Goal: Task Accomplishment & Management: Manage account settings

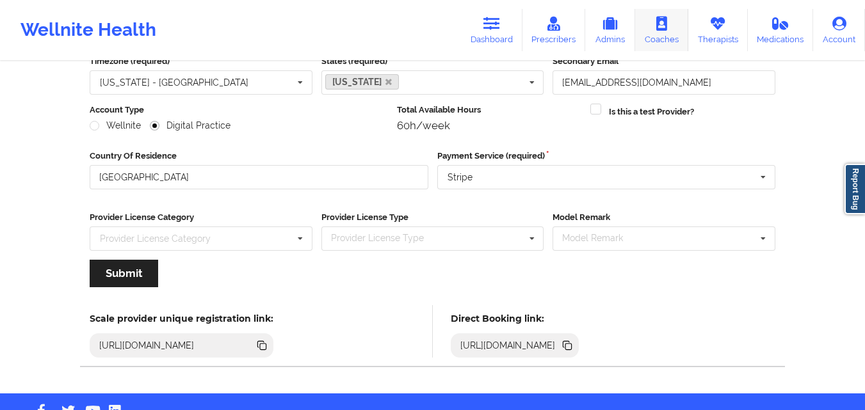
click at [705, 39] on link "Therapists" at bounding box center [718, 30] width 60 height 42
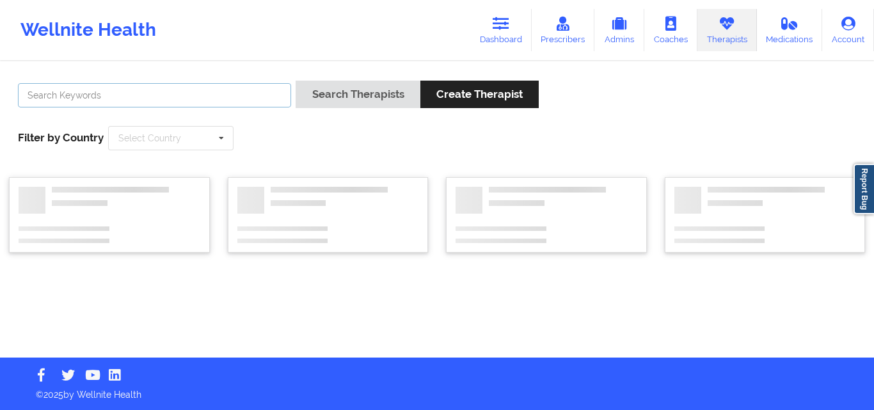
click at [262, 93] on input "text" at bounding box center [154, 95] width 273 height 24
paste input "[PERSON_NAME]"
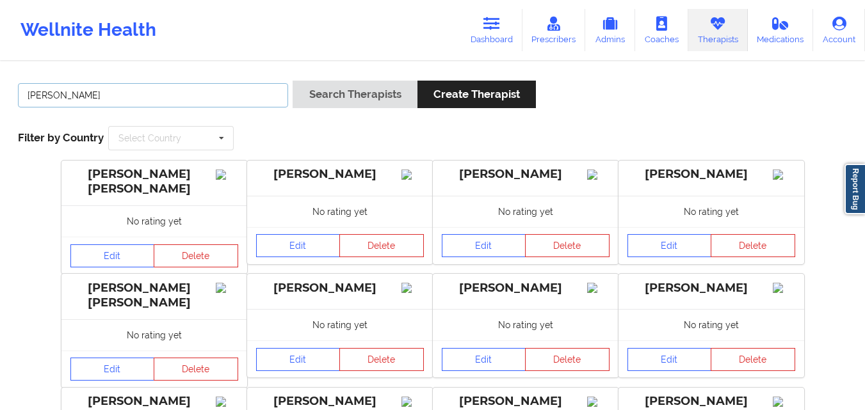
type input "[PERSON_NAME]"
click at [293, 81] on button "Search Therapists" at bounding box center [355, 95] width 124 height 28
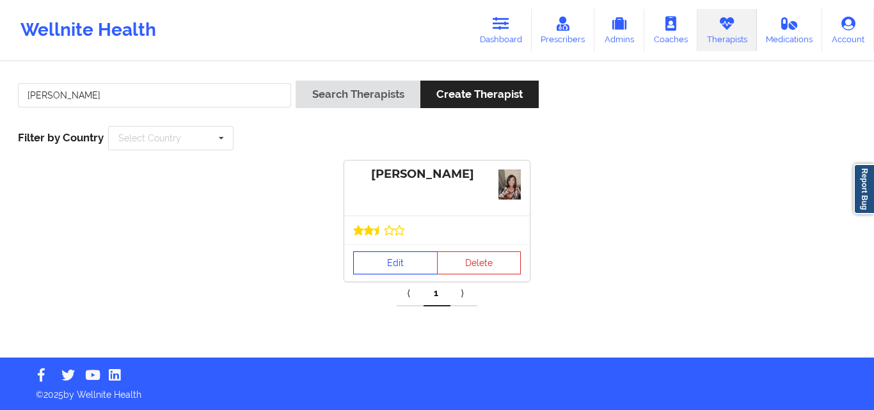
click at [382, 266] on link "Edit" at bounding box center [395, 263] width 84 height 23
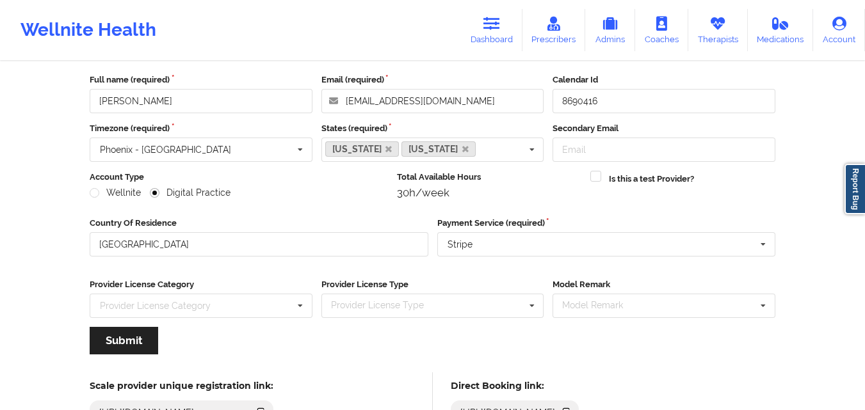
scroll to position [164, 0]
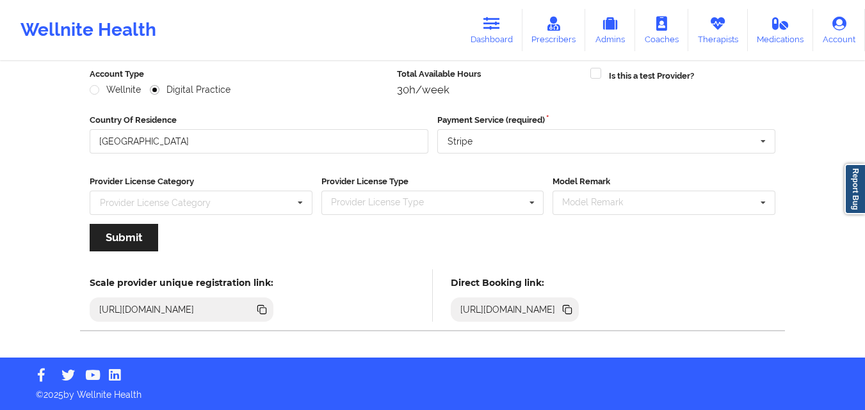
click at [572, 308] on icon at bounding box center [568, 311] width 6 height 6
click at [485, 39] on link "Dashboard" at bounding box center [491, 30] width 61 height 42
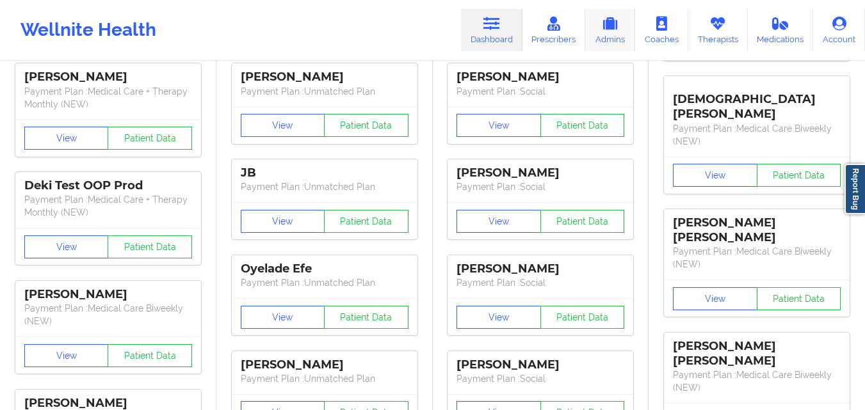
drag, startPoint x: 701, startPoint y: 37, endPoint x: 627, endPoint y: 51, distance: 75.5
click at [702, 37] on link "Therapists" at bounding box center [718, 30] width 60 height 42
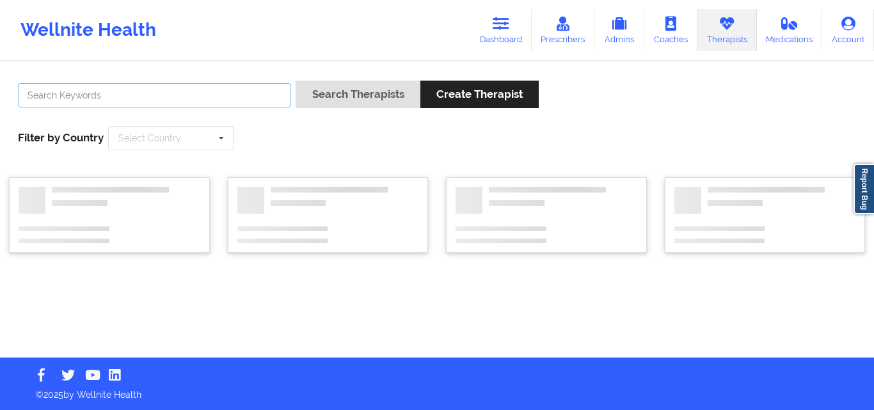
click at [208, 95] on input "text" at bounding box center [154, 95] width 273 height 24
paste input "[PERSON_NAME]"
type input "[PERSON_NAME]"
click at [296, 81] on button "Search Therapists" at bounding box center [358, 95] width 124 height 28
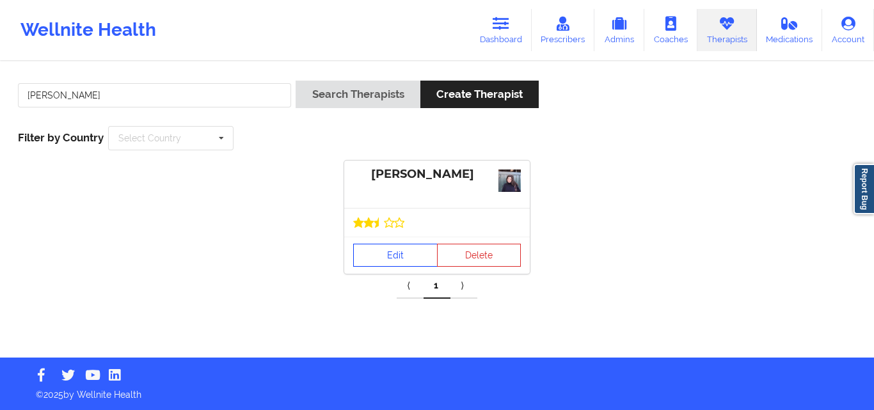
click at [409, 244] on link "Edit" at bounding box center [395, 255] width 84 height 23
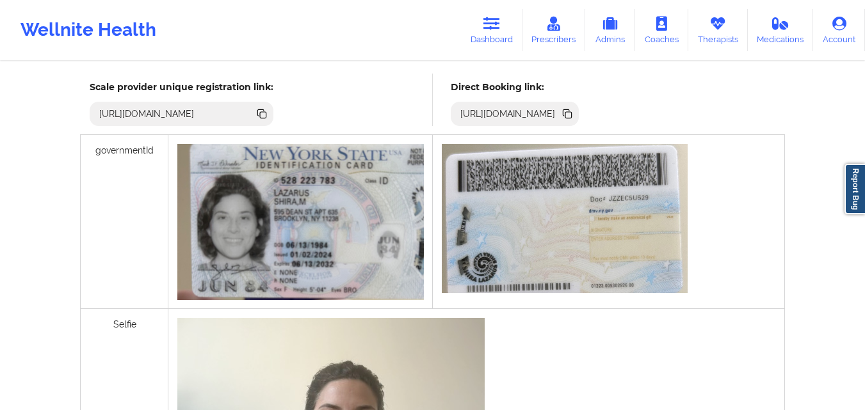
scroll to position [330, 0]
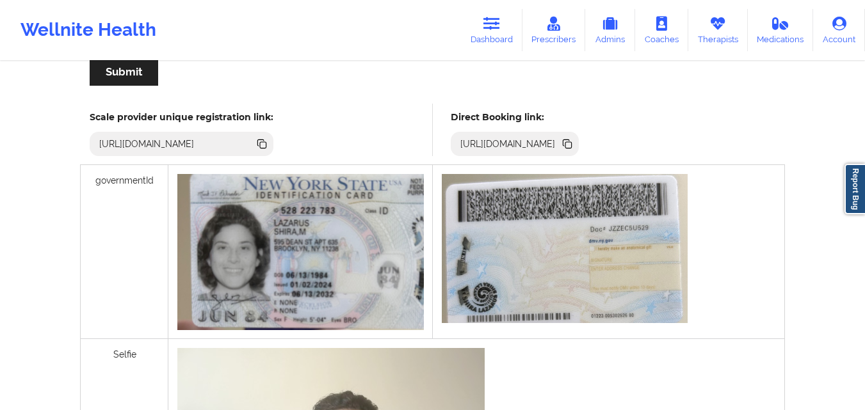
click at [572, 142] on icon at bounding box center [568, 145] width 6 height 6
click at [491, 19] on icon at bounding box center [491, 24] width 17 height 14
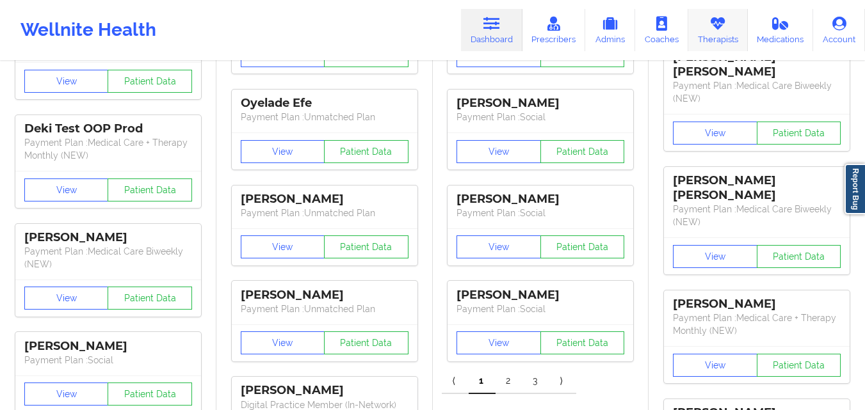
click at [711, 26] on icon at bounding box center [717, 24] width 17 height 14
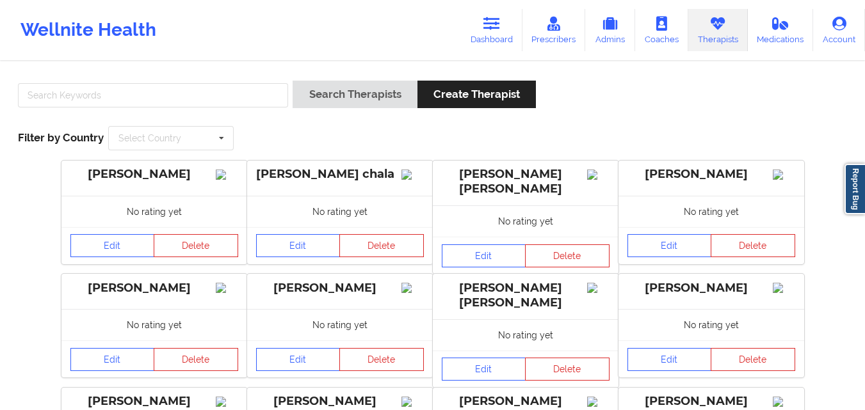
click at [362, 18] on div "Wellnite Health Dashboard Prescribers Admins Coaches Therapists Medications Acc…" at bounding box center [432, 29] width 865 height 51
click at [180, 104] on input "text" at bounding box center [153, 95] width 270 height 24
paste input "[PERSON_NAME]"
type input "[PERSON_NAME]"
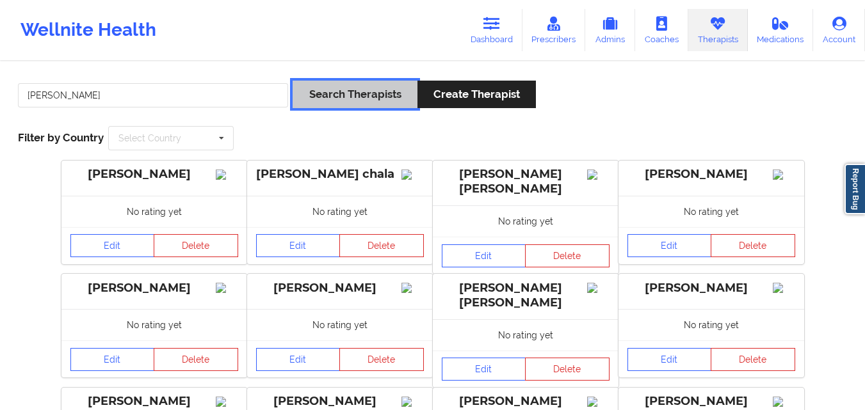
click at [368, 99] on button "Search Therapists" at bounding box center [355, 95] width 124 height 28
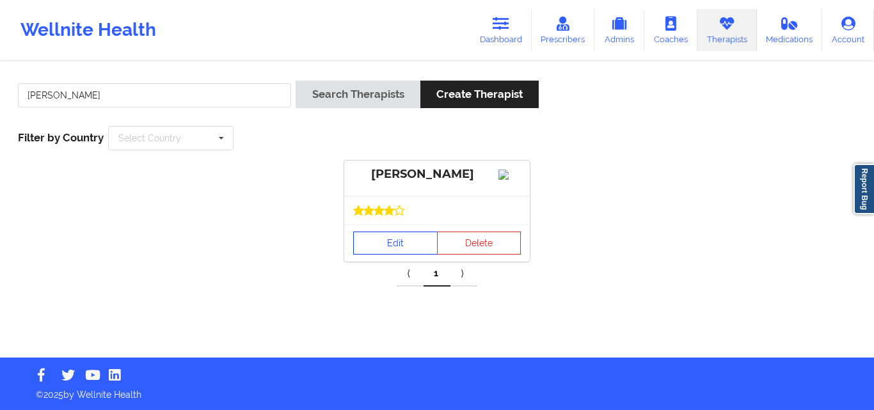
click at [408, 255] on link "Edit" at bounding box center [395, 243] width 84 height 23
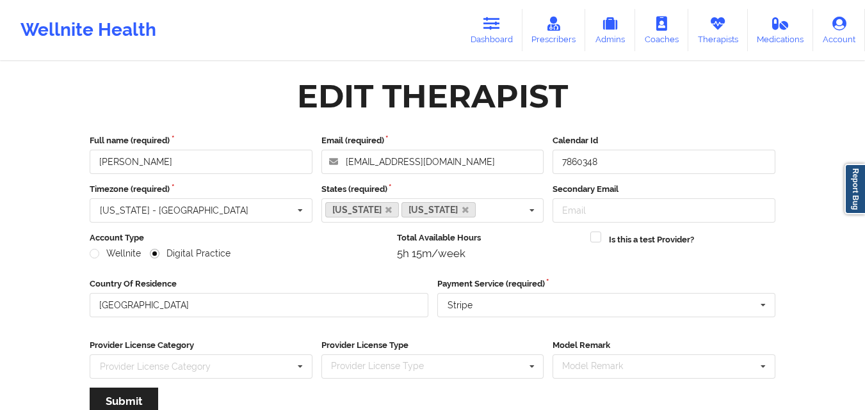
scroll to position [164, 0]
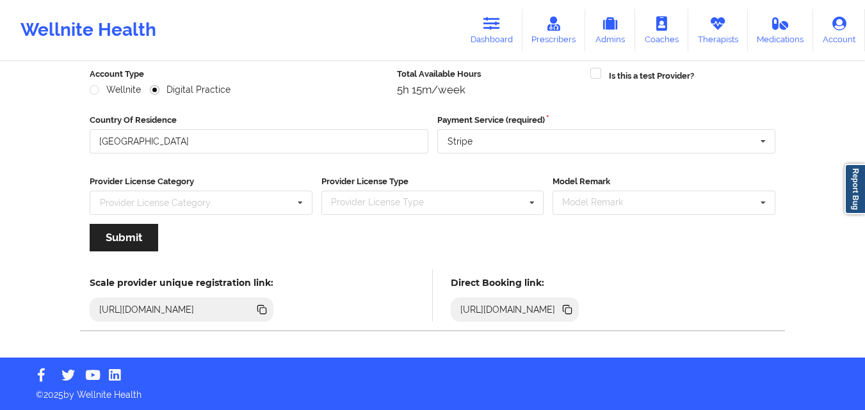
click at [572, 312] on icon at bounding box center [568, 311] width 6 height 6
click at [718, 31] on link "Therapists" at bounding box center [718, 30] width 60 height 42
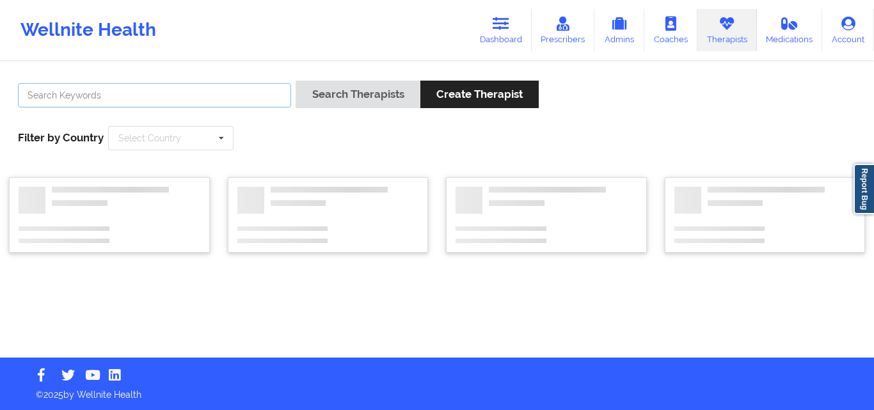
click at [93, 106] on input "text" at bounding box center [154, 95] width 273 height 24
paste input "[PERSON_NAME]"
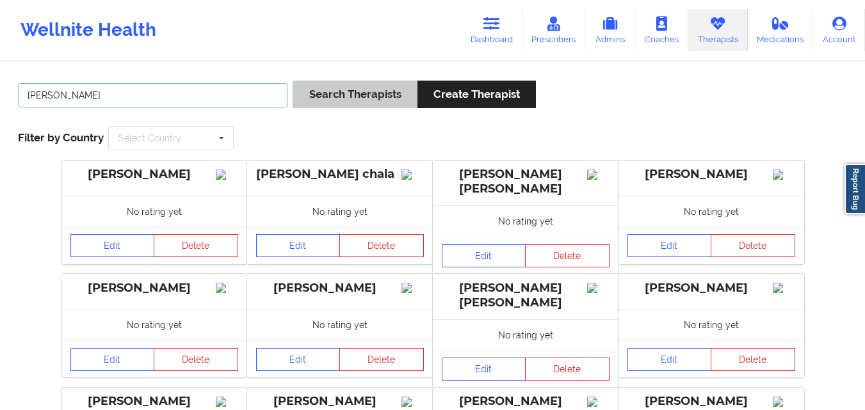
type input "[PERSON_NAME]"
click at [357, 102] on button "Search Therapists" at bounding box center [355, 95] width 124 height 28
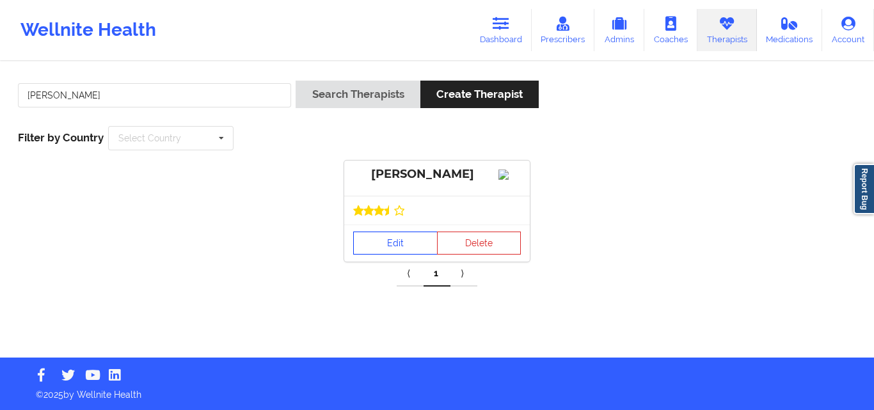
click at [366, 255] on link "Edit" at bounding box center [395, 243] width 84 height 23
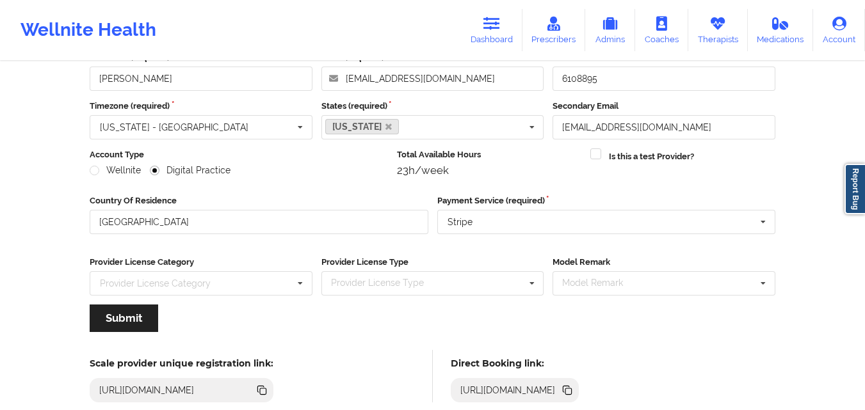
scroll to position [164, 0]
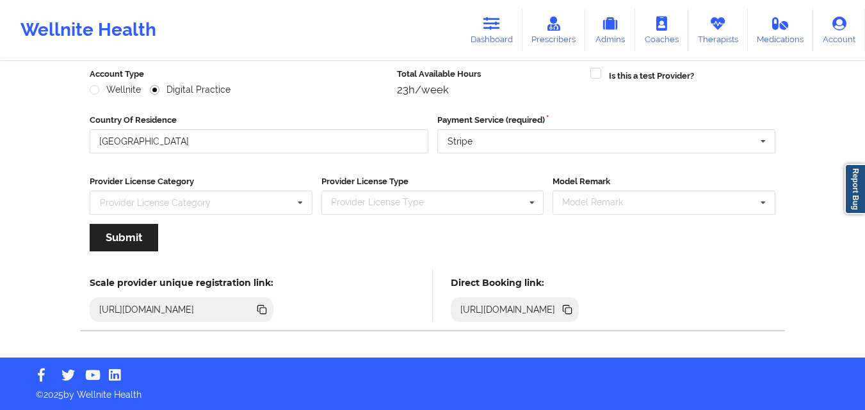
click at [572, 309] on icon at bounding box center [568, 311] width 6 height 6
click at [708, 39] on link "Therapists" at bounding box center [718, 30] width 60 height 42
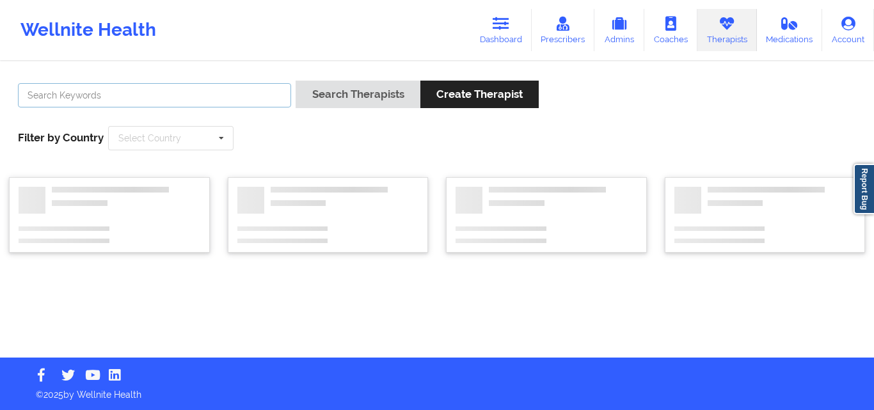
click at [243, 88] on input "text" at bounding box center [154, 95] width 273 height 24
paste input "[PERSON_NAME]"
click at [296, 81] on button "Search Therapists" at bounding box center [358, 95] width 124 height 28
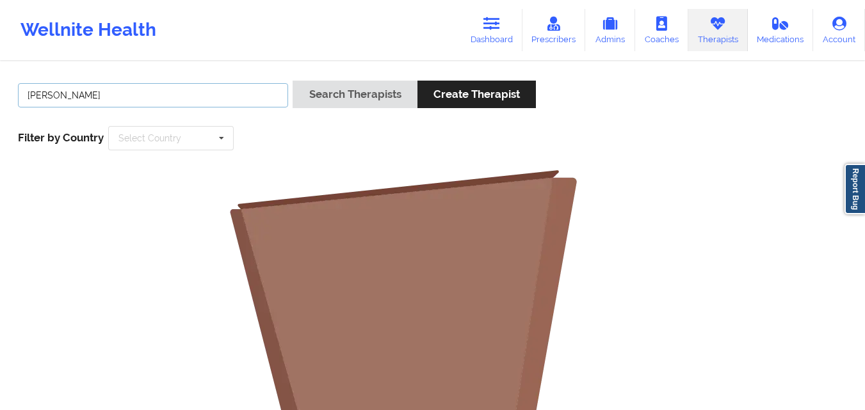
click at [63, 92] on input "[PERSON_NAME]" at bounding box center [153, 95] width 270 height 24
click at [293, 81] on button "Search Therapists" at bounding box center [355, 95] width 124 height 28
type input "Sakima"
click at [293, 81] on button "Search Therapists" at bounding box center [355, 95] width 124 height 28
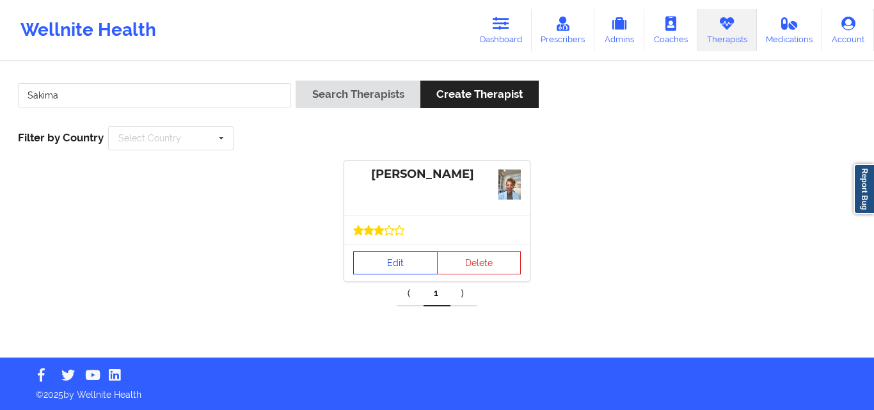
click at [369, 261] on link "Edit" at bounding box center [395, 263] width 84 height 23
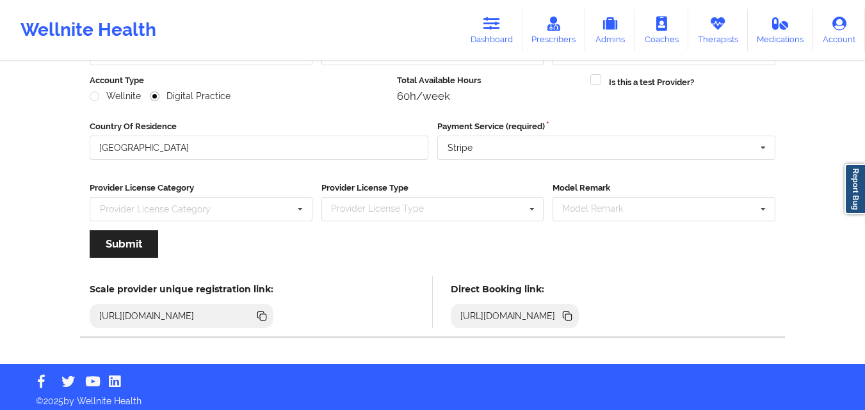
scroll to position [164, 0]
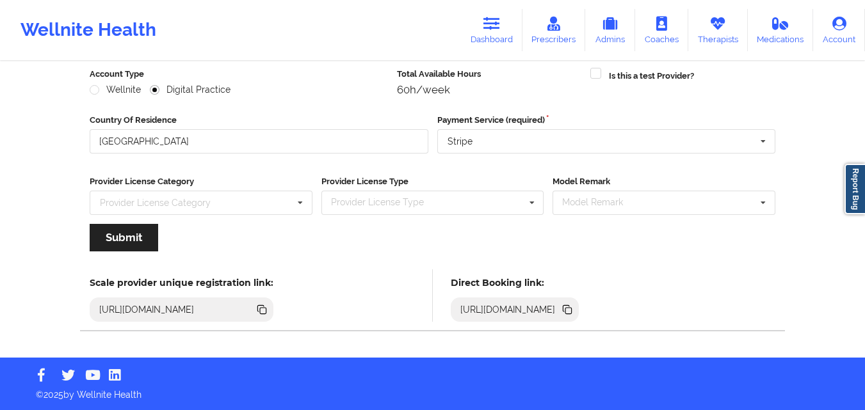
click at [574, 307] on icon at bounding box center [567, 310] width 14 height 14
click at [504, 47] on link "Dashboard" at bounding box center [491, 30] width 61 height 42
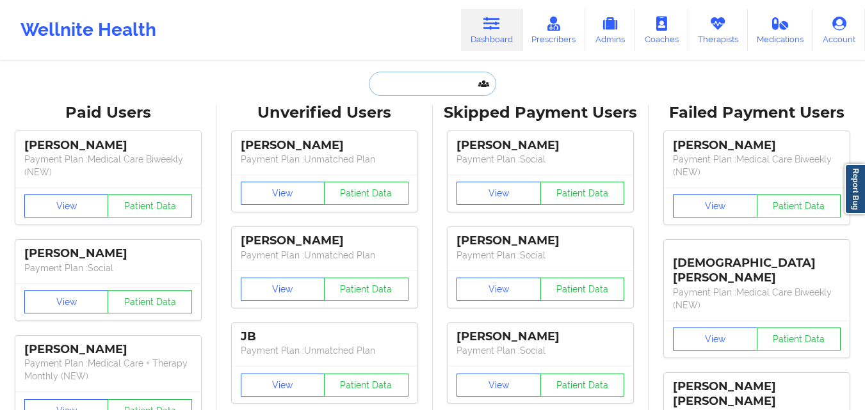
click at [398, 88] on input "text" at bounding box center [432, 84] width 127 height 24
paste input "[PERSON_NAME]"
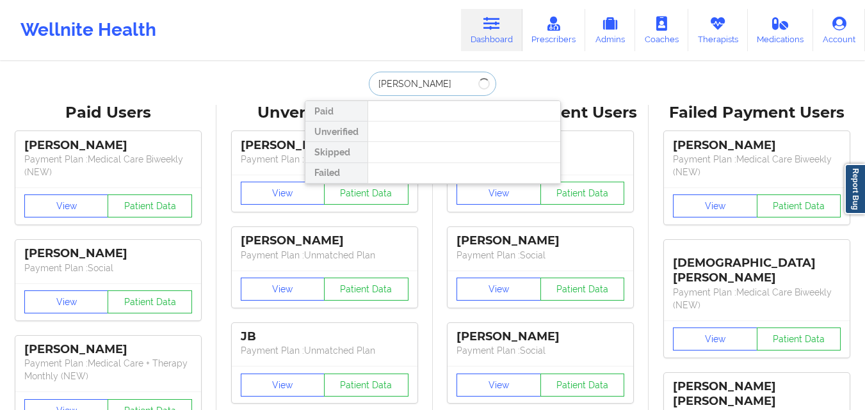
scroll to position [0, 13]
type input "[PERSON_NAME]"
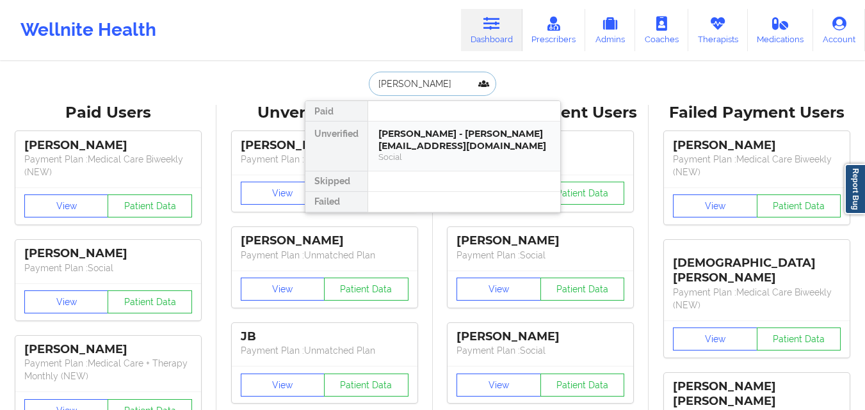
click at [512, 151] on div "[PERSON_NAME] - [PERSON_NAME][EMAIL_ADDRESS][DOMAIN_NAME]" at bounding box center [464, 140] width 172 height 24
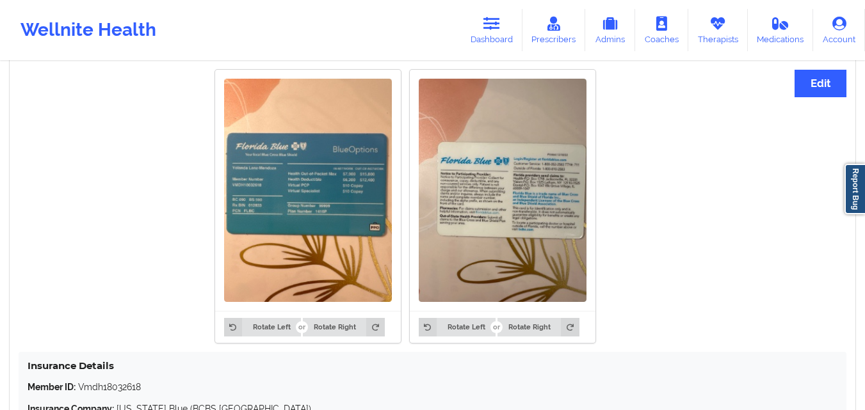
scroll to position [960, 0]
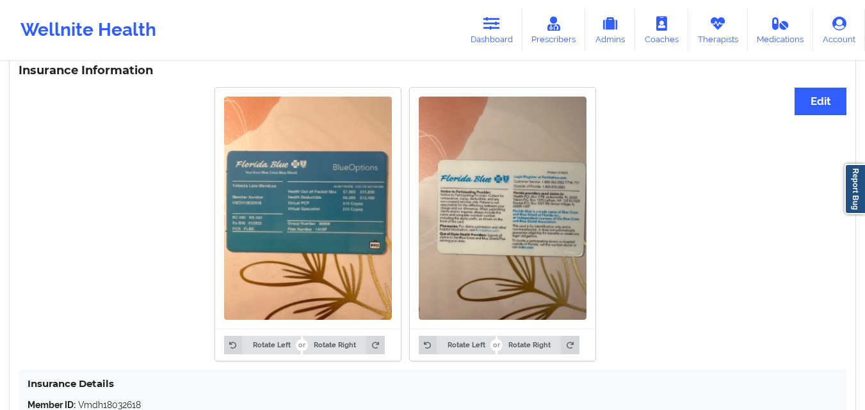
click at [335, 204] on img at bounding box center [308, 208] width 168 height 223
click at [334, 203] on img at bounding box center [308, 208] width 168 height 223
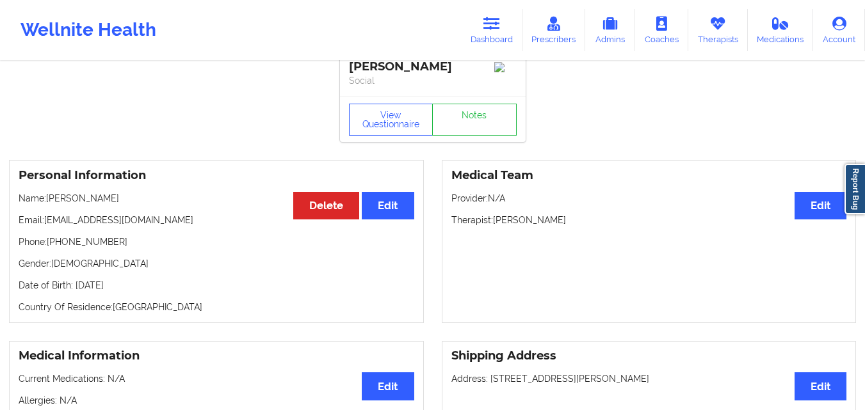
scroll to position [0, 0]
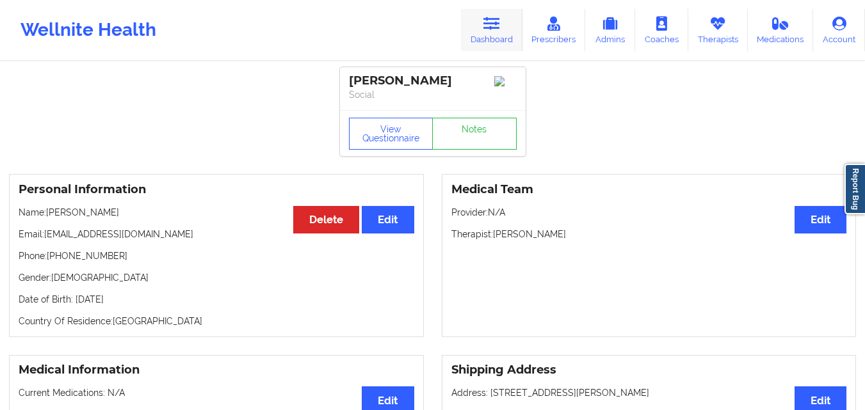
click at [487, 34] on link "Dashboard" at bounding box center [491, 30] width 61 height 42
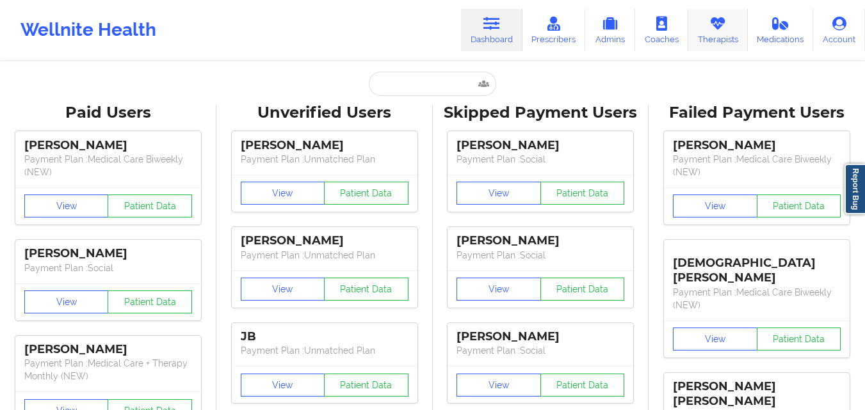
click at [703, 36] on link "Therapists" at bounding box center [718, 30] width 60 height 42
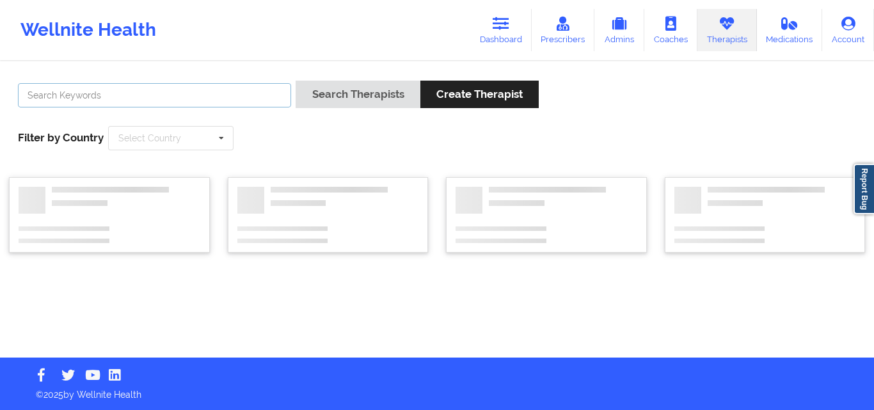
click at [175, 90] on input "text" at bounding box center [154, 95] width 273 height 24
paste input "[PERSON_NAME]"
type input "[PERSON_NAME]"
click at [296, 81] on button "Search Therapists" at bounding box center [358, 95] width 124 height 28
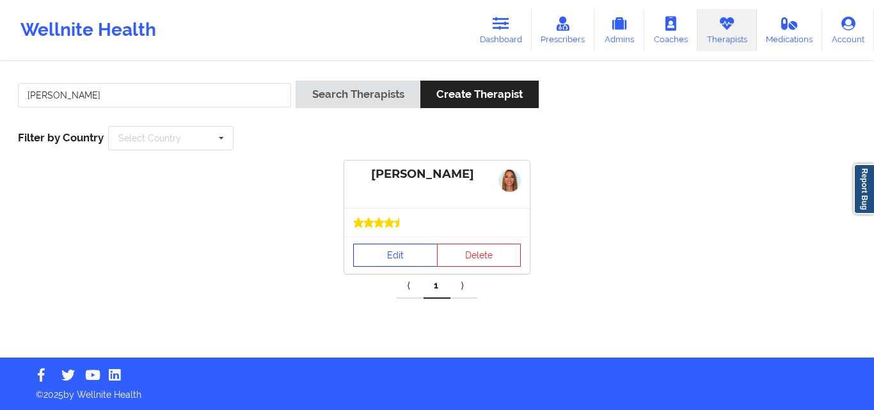
click at [381, 257] on link "Edit" at bounding box center [395, 255] width 84 height 23
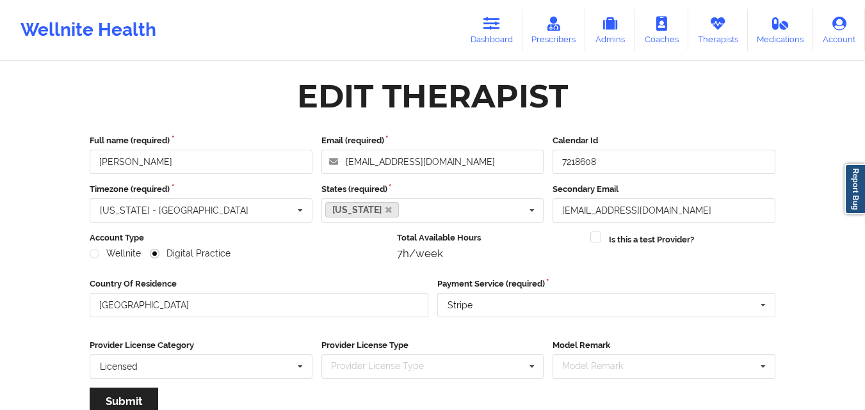
click at [196, 133] on div "Full name (required) [PERSON_NAME] Email (required) [EMAIL_ADDRESS][DOMAIN_NAME…" at bounding box center [432, 279] width 703 height 308
